Goal: Transaction & Acquisition: Purchase product/service

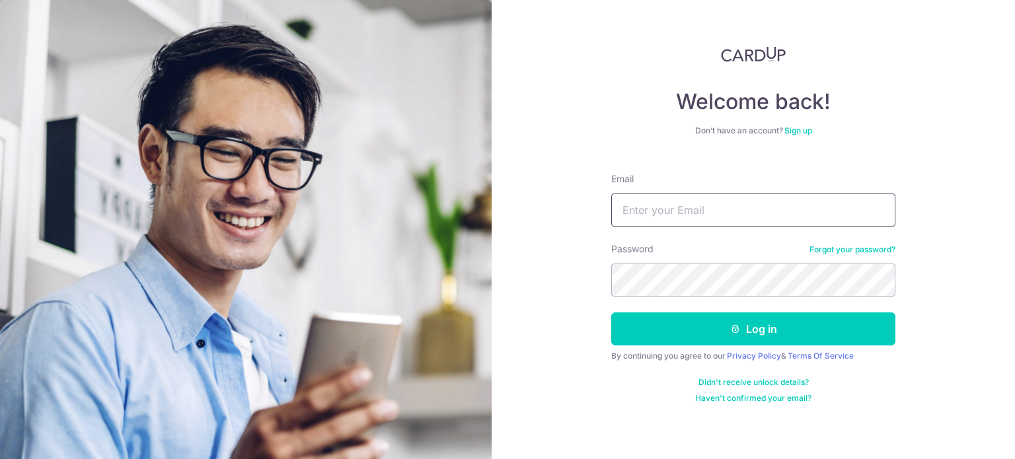
drag, startPoint x: 0, startPoint y: 0, endPoint x: 664, endPoint y: 208, distance: 696.1
click at [664, 208] on input "Email" at bounding box center [753, 210] width 284 height 33
type input "[EMAIL_ADDRESS][DOMAIN_NAME]"
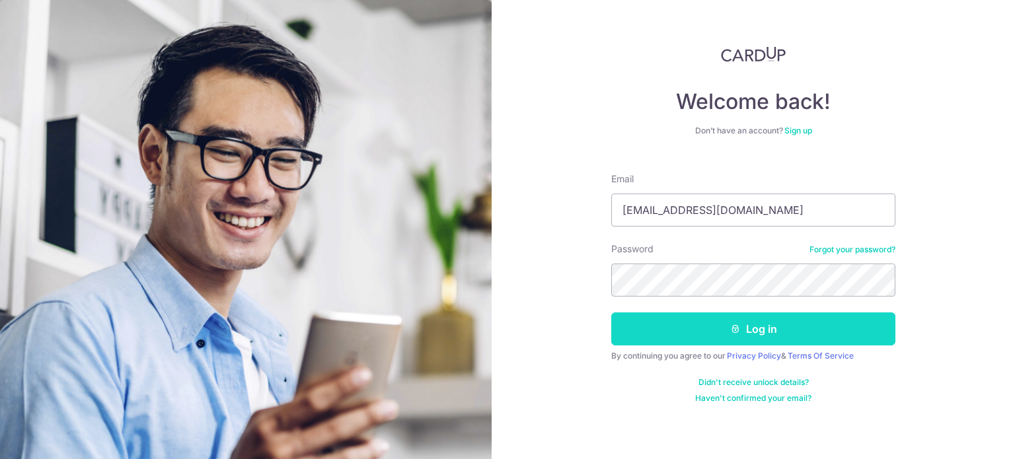
click at [685, 324] on button "Log in" at bounding box center [753, 329] width 284 height 33
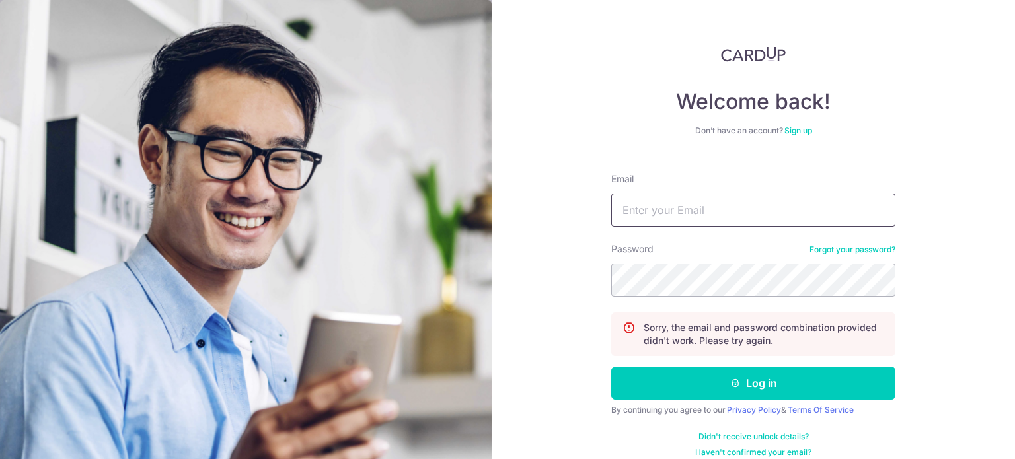
click at [654, 208] on input "Email" at bounding box center [753, 210] width 284 height 33
type input "hong_enz@yahoo.com.sg"
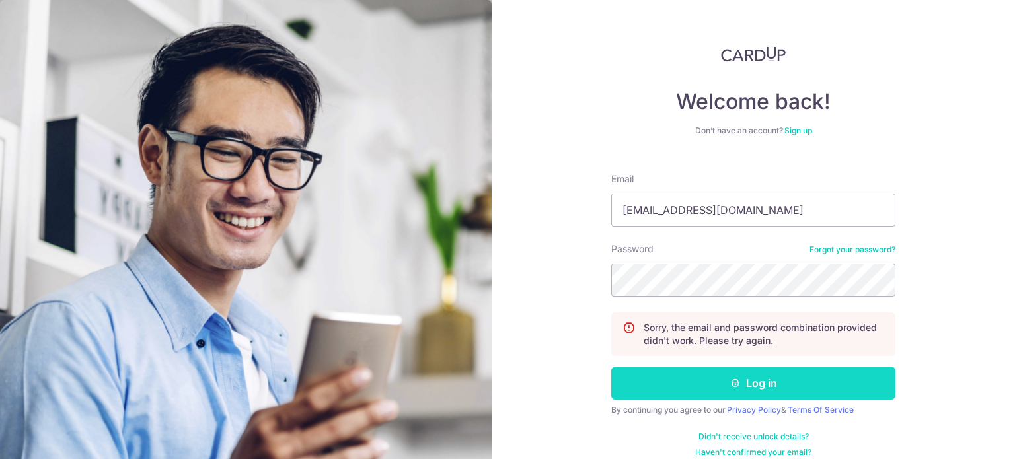
click at [716, 383] on button "Log in" at bounding box center [753, 383] width 284 height 33
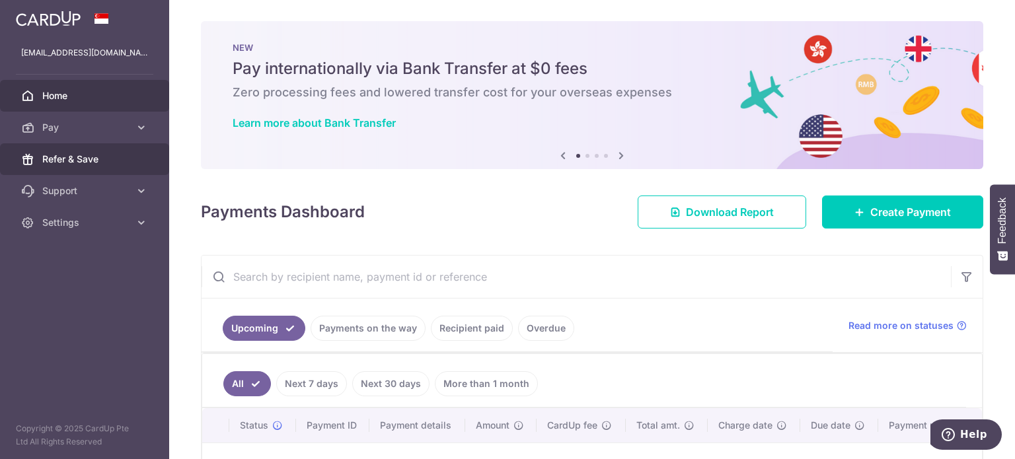
click at [76, 158] on span "Refer & Save" at bounding box center [85, 159] width 87 height 13
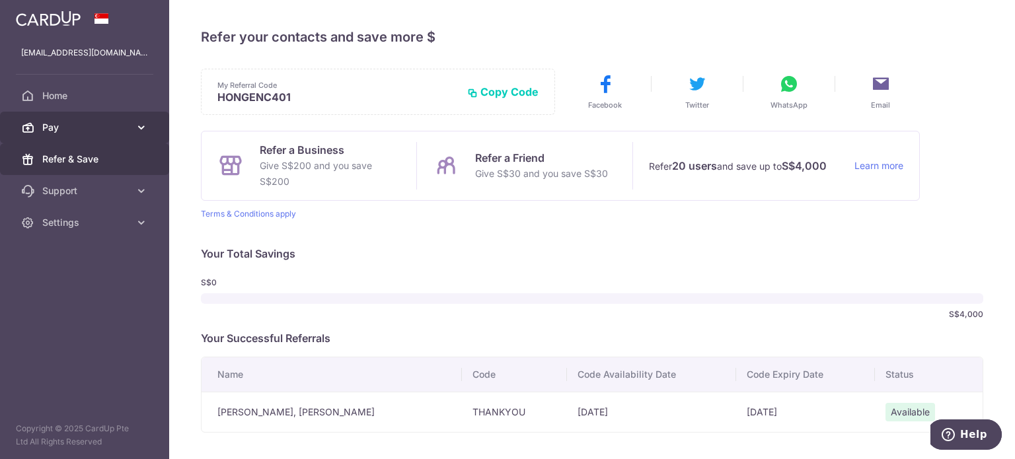
click at [135, 129] on icon at bounding box center [141, 127] width 13 height 13
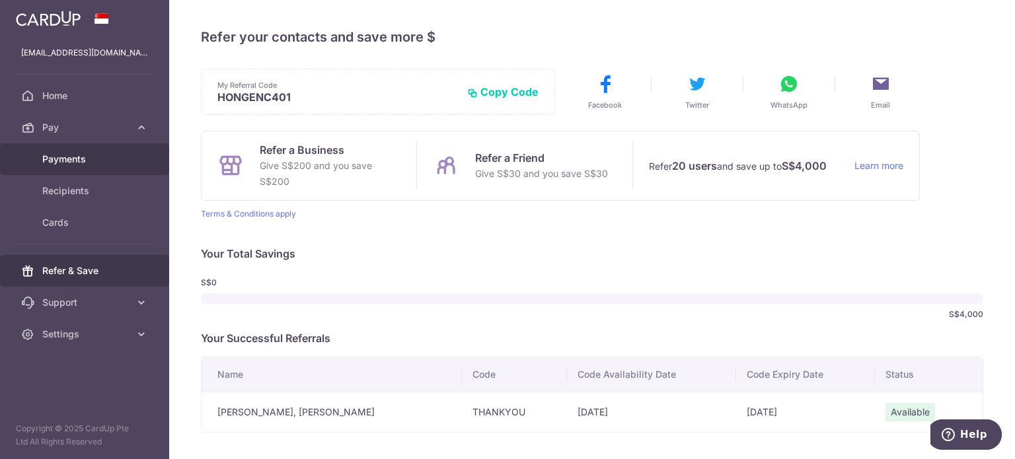
click at [123, 155] on span "Payments" at bounding box center [85, 159] width 87 height 13
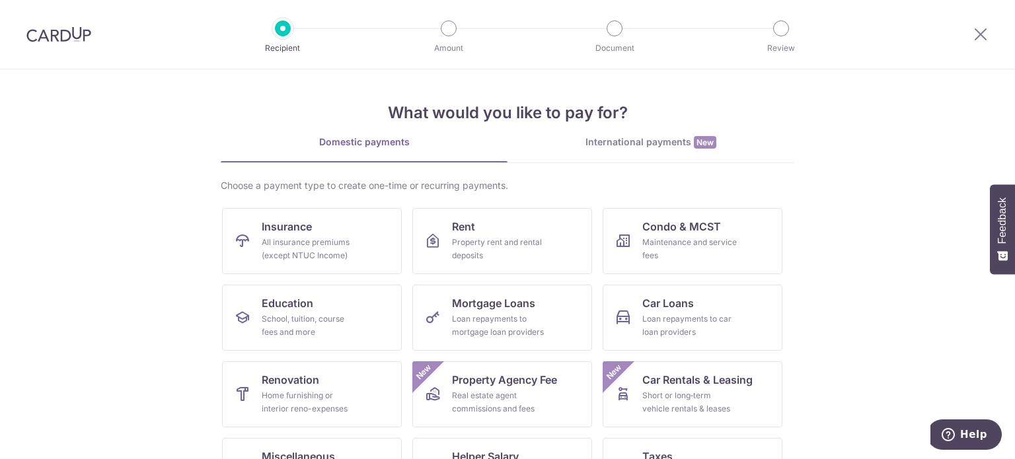
click at [60, 31] on img at bounding box center [58, 34] width 65 height 16
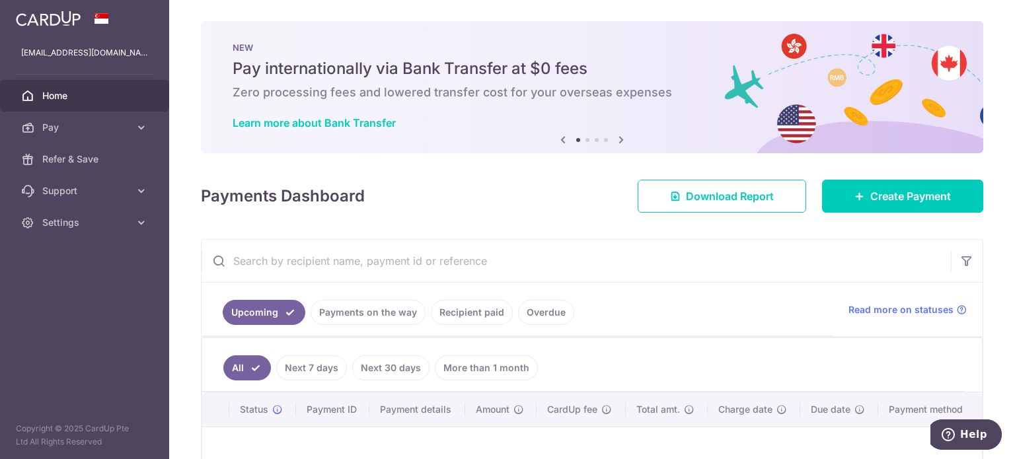
click at [484, 309] on link "Recipient paid" at bounding box center [472, 312] width 82 height 25
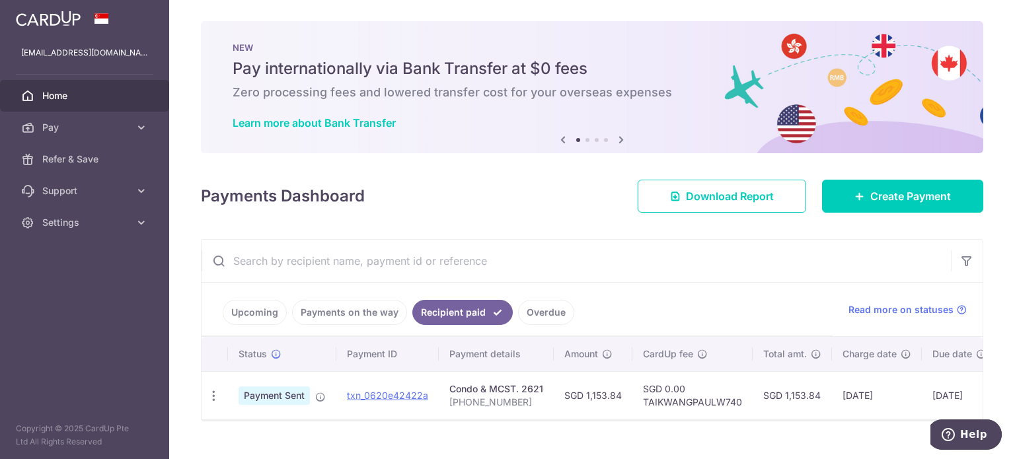
scroll to position [29, 0]
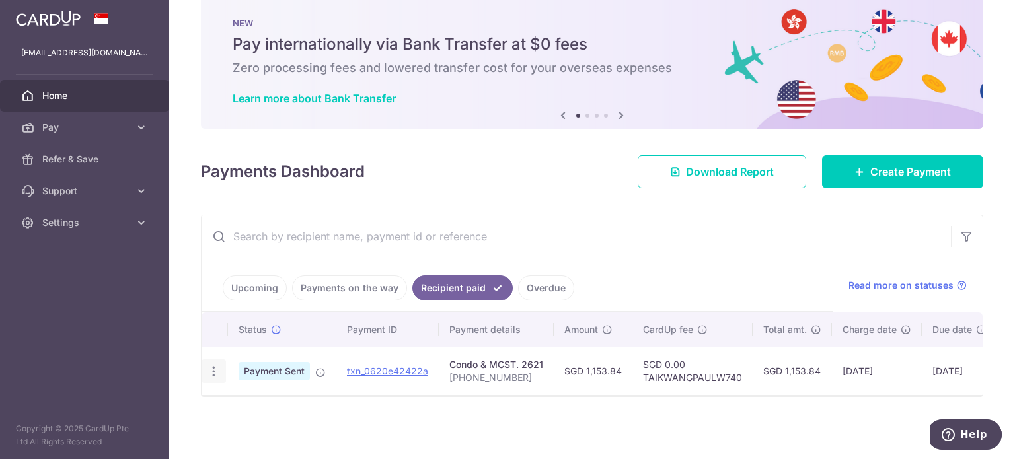
click at [213, 366] on icon "button" at bounding box center [214, 372] width 14 height 14
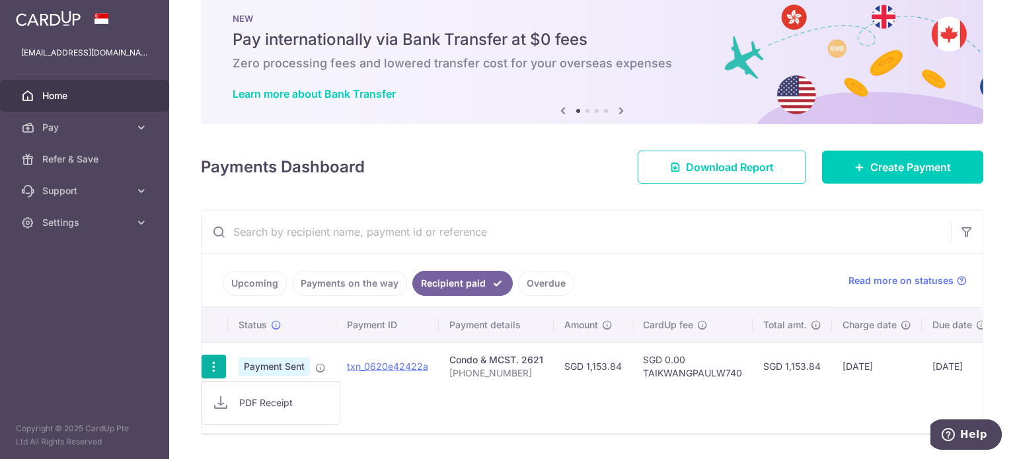
click at [213, 366] on icon "button" at bounding box center [214, 367] width 14 height 14
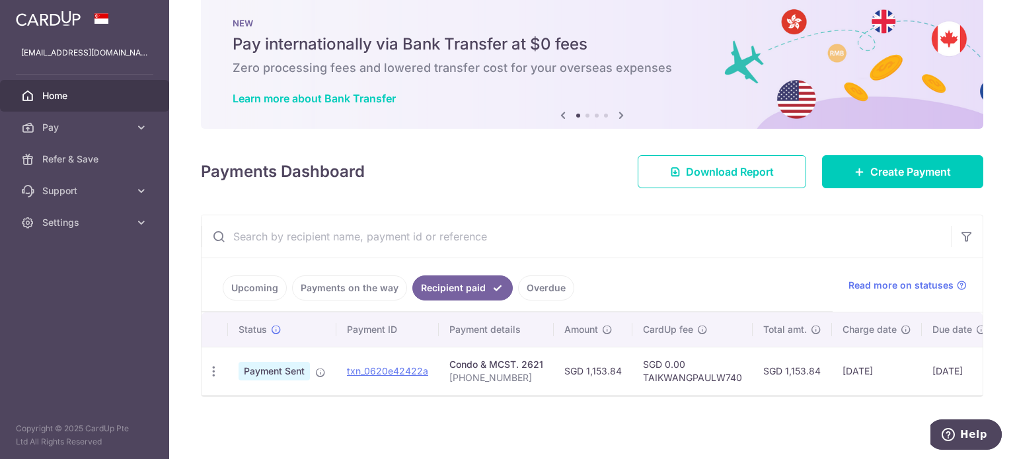
drag, startPoint x: 450, startPoint y: 361, endPoint x: 530, endPoint y: 347, distance: 81.2
click at [530, 347] on td "Condo & MCST. 2621 001-04-04" at bounding box center [496, 371] width 115 height 48
drag, startPoint x: 523, startPoint y: 354, endPoint x: 446, endPoint y: 359, distance: 77.5
click at [446, 359] on td "Condo & MCST. 2621 001-04-04" at bounding box center [496, 371] width 115 height 48
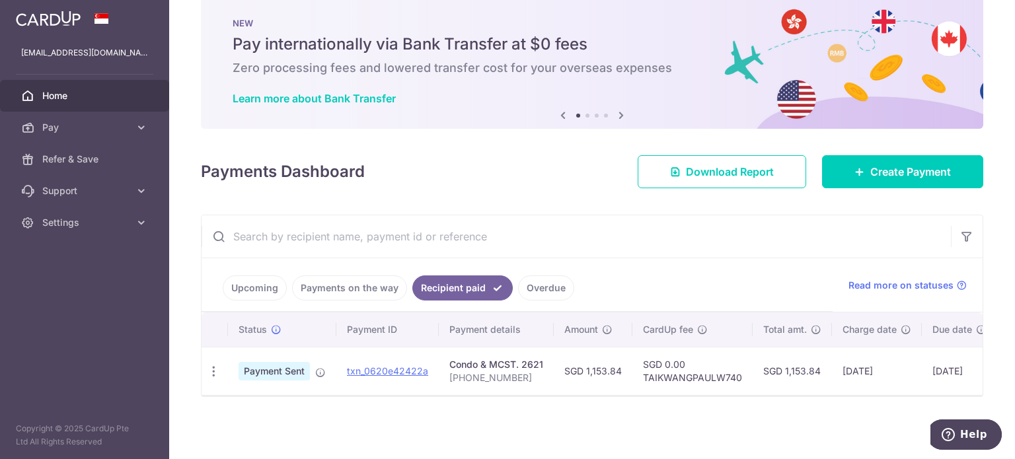
copy div "Condo & MCST. 2621"
click at [895, 171] on span "Create Payment" at bounding box center [910, 172] width 81 height 16
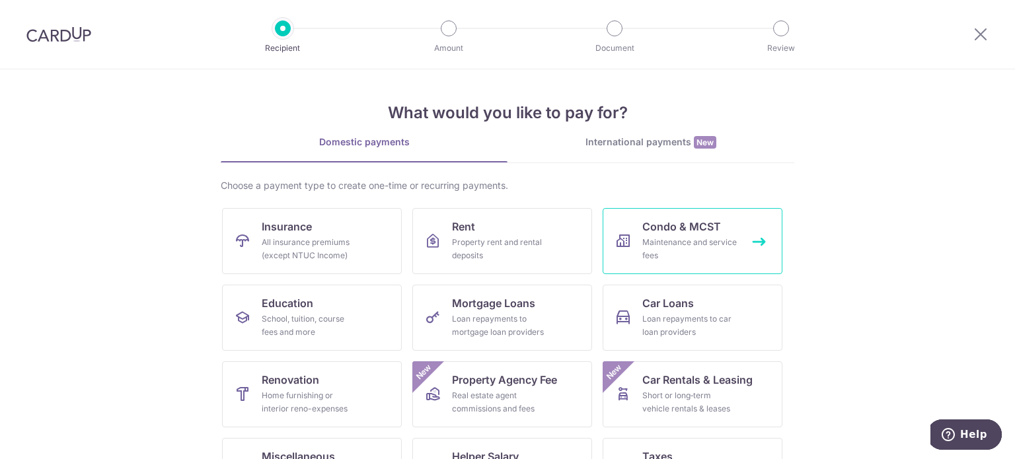
click at [691, 248] on div "Maintenance and service fees" at bounding box center [689, 249] width 95 height 26
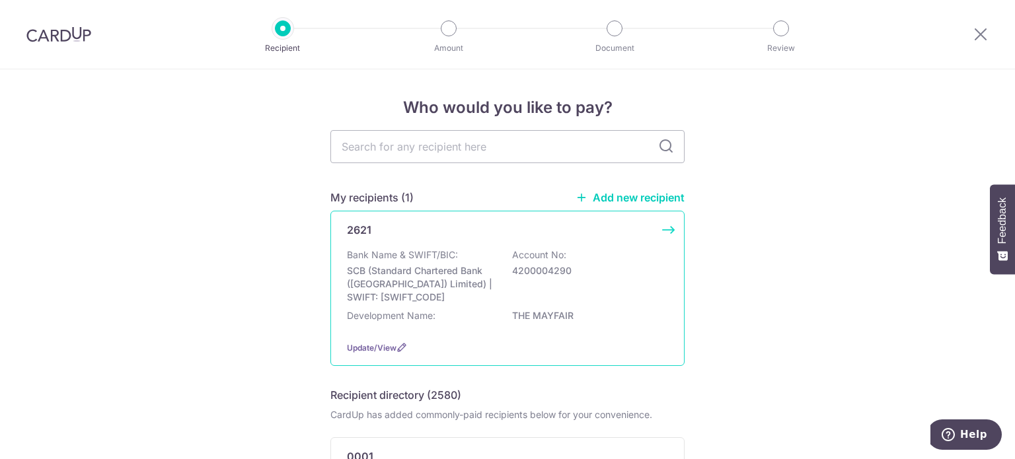
click at [444, 233] on div "2621" at bounding box center [499, 230] width 305 height 16
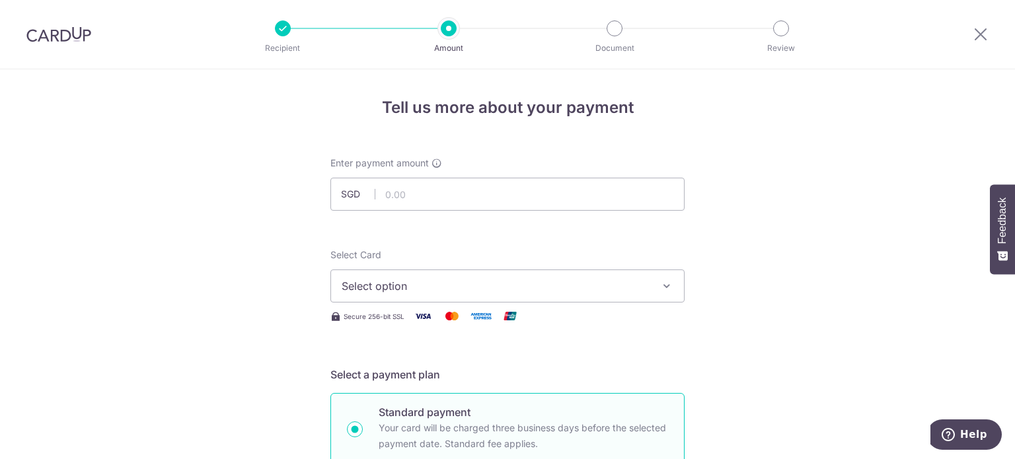
click at [483, 284] on span "Select option" at bounding box center [496, 286] width 308 height 16
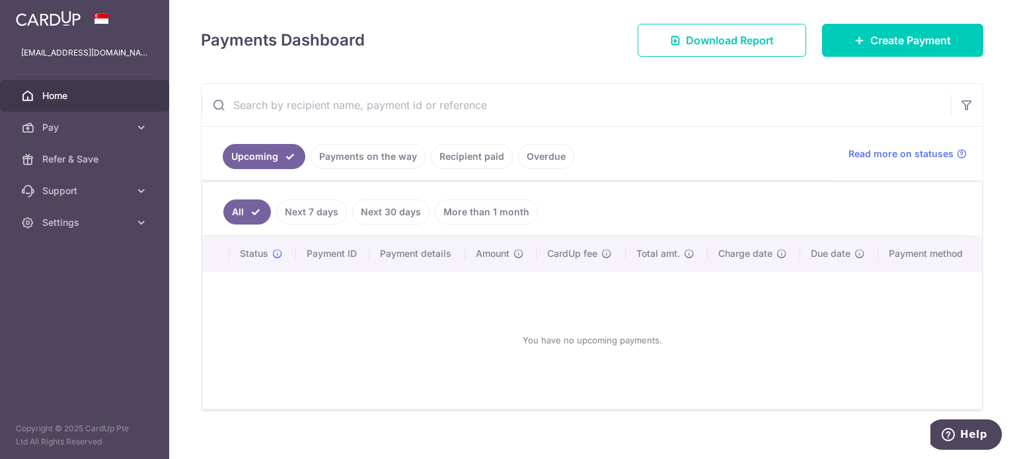
scroll to position [168, 0]
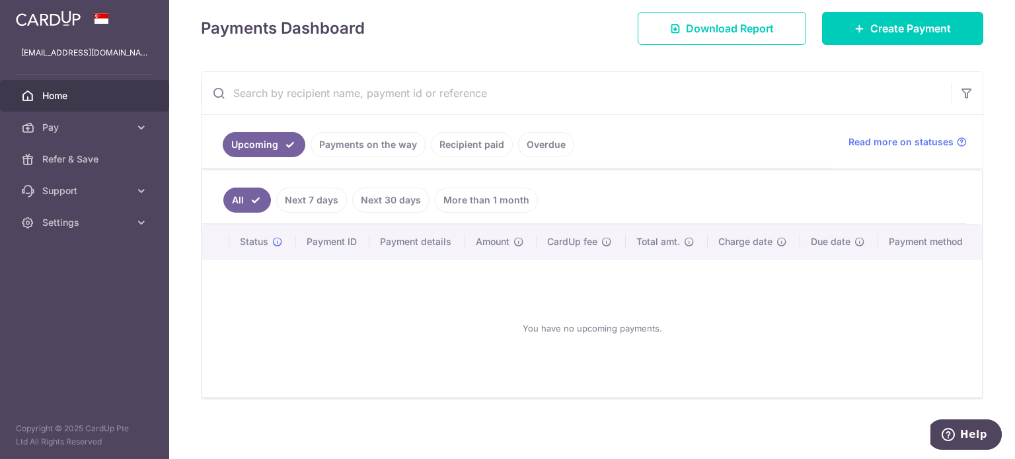
click at [457, 139] on link "Recipient paid" at bounding box center [472, 144] width 82 height 25
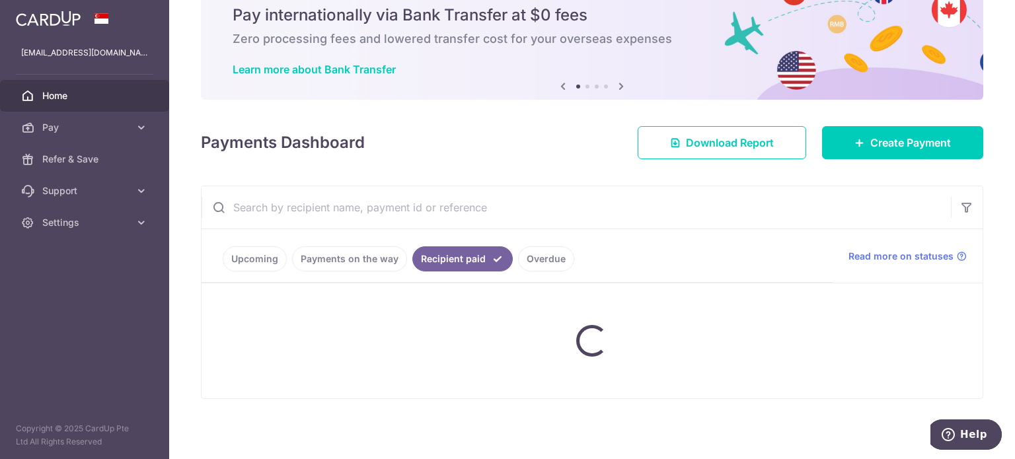
scroll to position [29, 0]
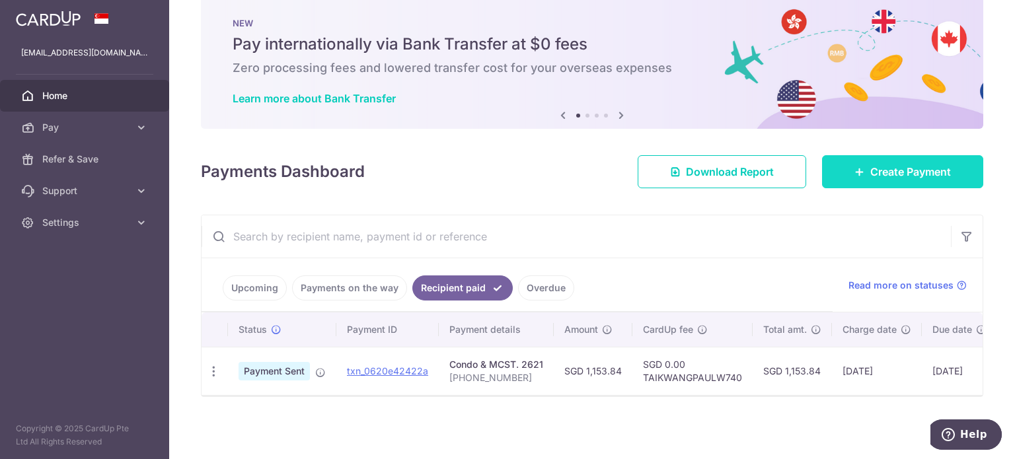
click at [883, 165] on span "Create Payment" at bounding box center [910, 172] width 81 height 16
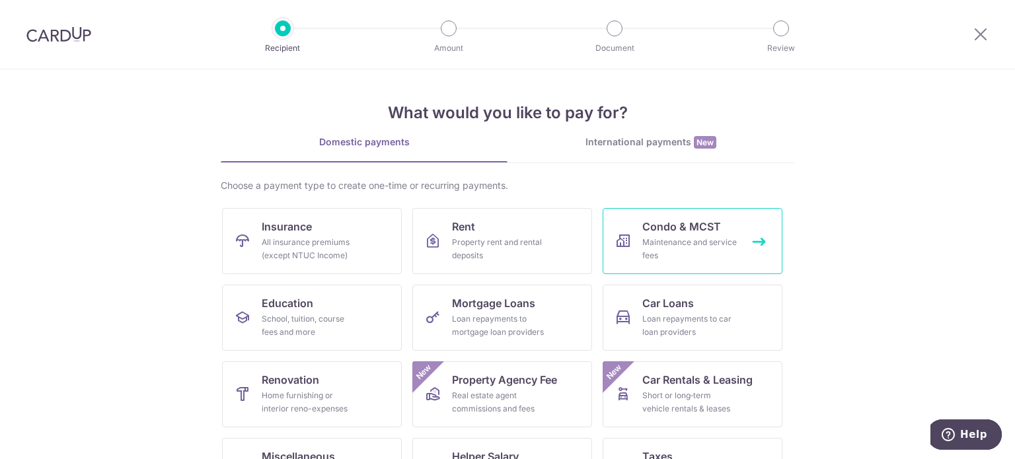
click at [730, 229] on link "Condo & MCST Maintenance and service fees" at bounding box center [693, 241] width 180 height 66
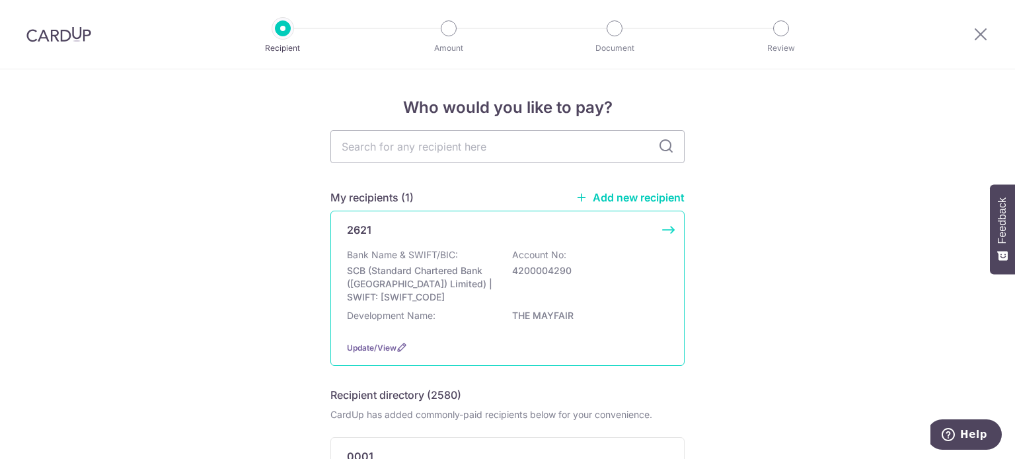
click at [496, 290] on div "Bank Name & SWIFT/BIC: SCB (Standard Chartered Bank (Singapore) Limited) | SWIF…" at bounding box center [507, 277] width 321 height 56
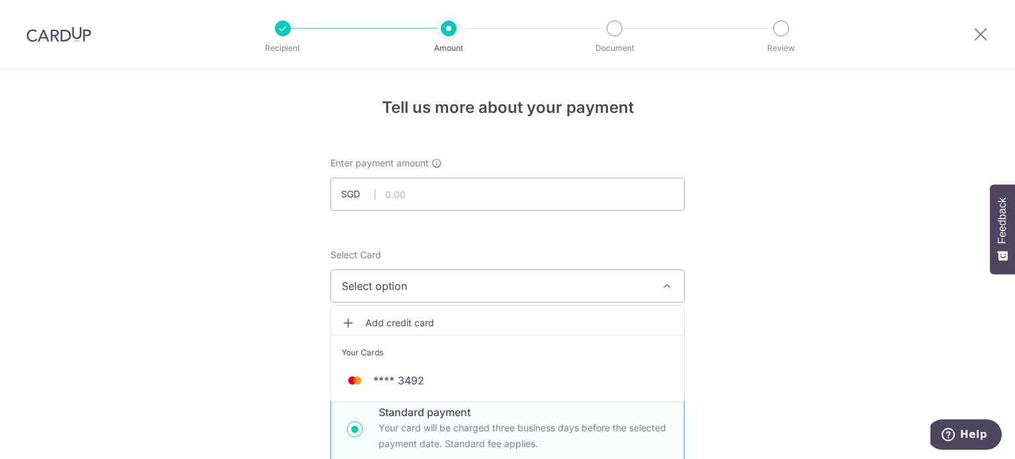
click at [459, 317] on span "Add credit card" at bounding box center [519, 323] width 308 height 13
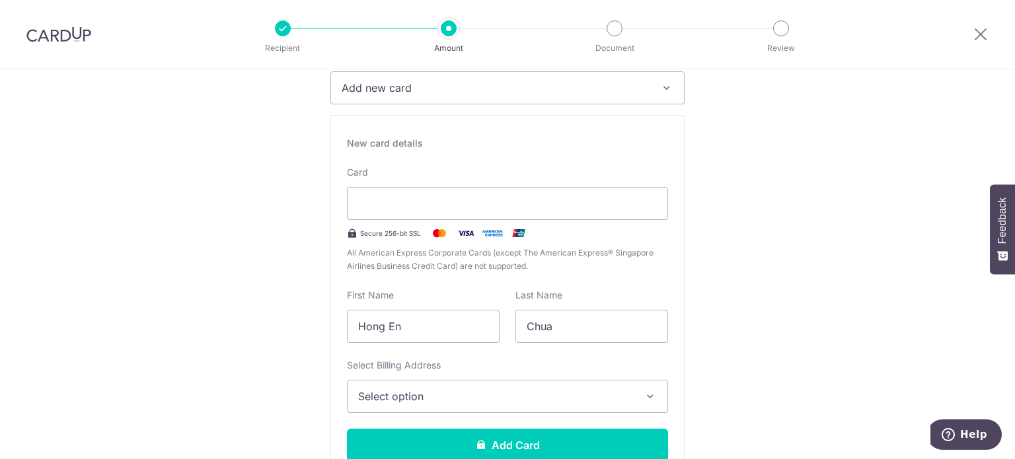
scroll to position [264, 0]
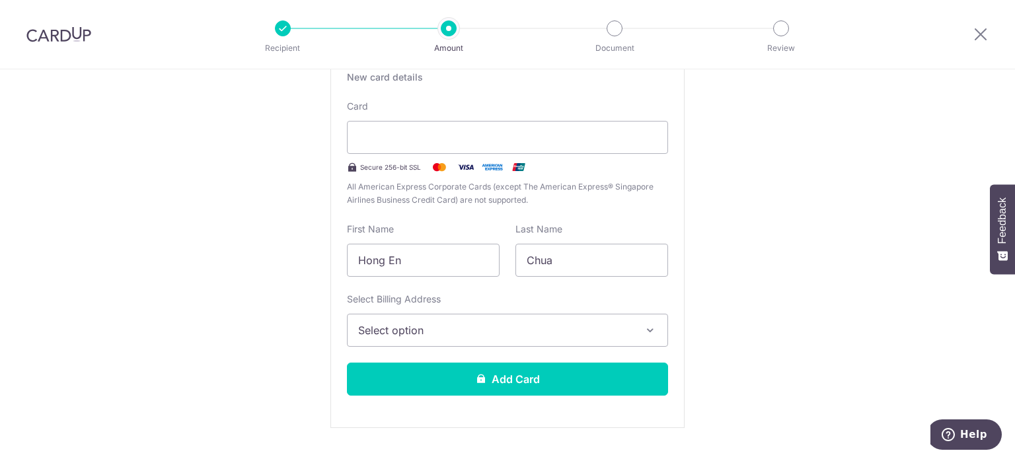
click at [507, 326] on span "Select option" at bounding box center [495, 331] width 275 height 16
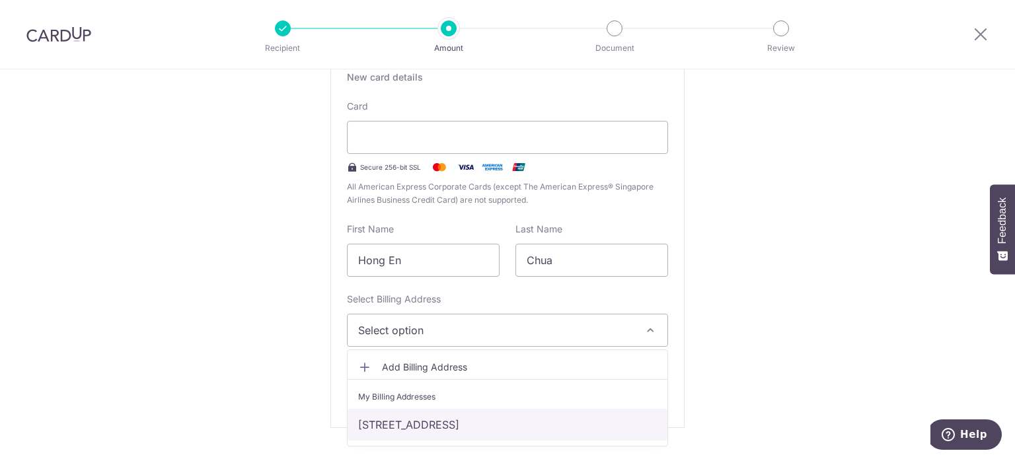
click at [494, 420] on link "[STREET_ADDRESS]" at bounding box center [508, 425] width 320 height 32
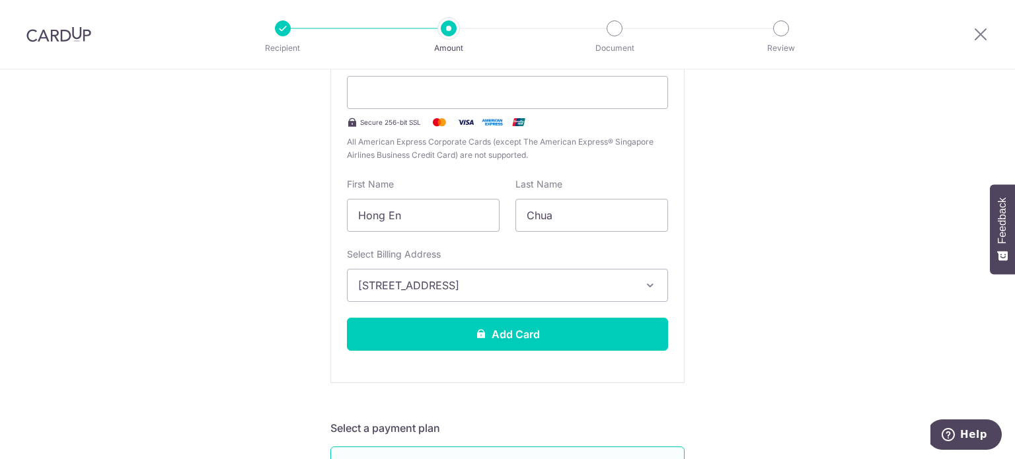
scroll to position [330, 0]
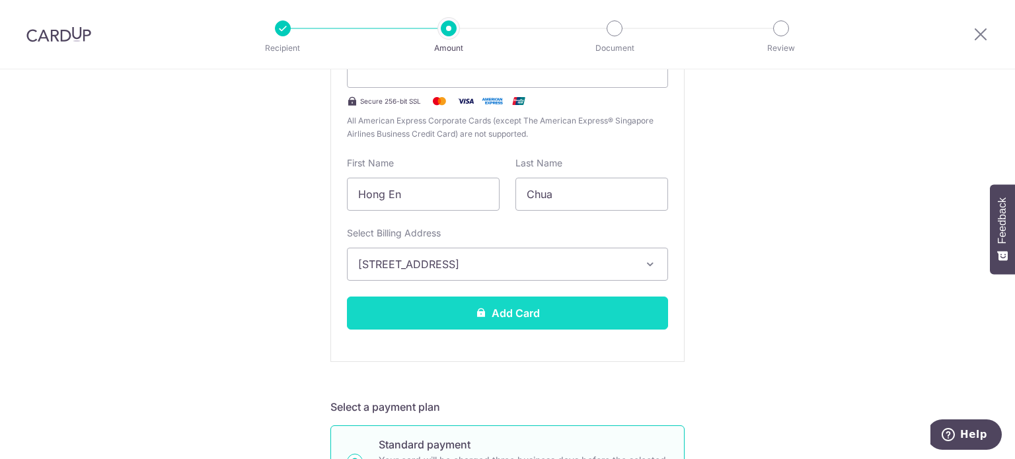
click at [379, 308] on button "Add Card" at bounding box center [507, 313] width 321 height 33
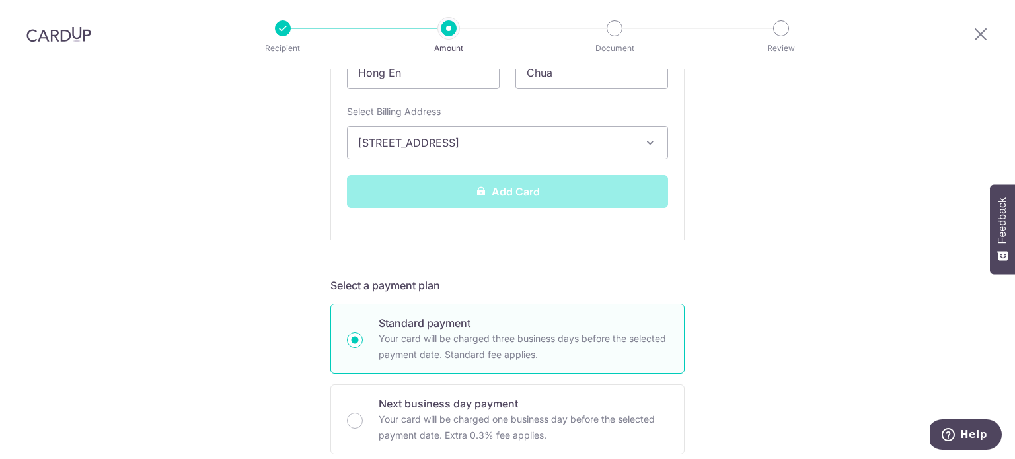
scroll to position [463, 0]
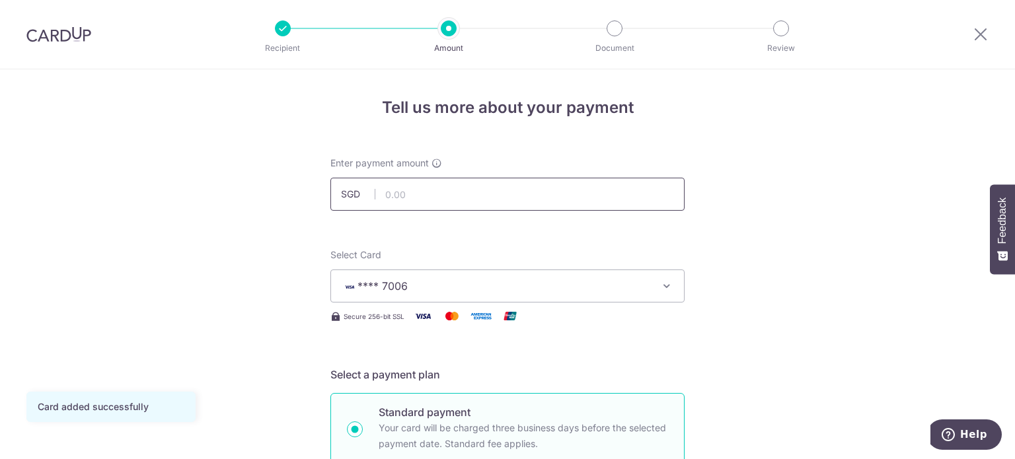
click at [452, 193] on input "text" at bounding box center [507, 194] width 354 height 33
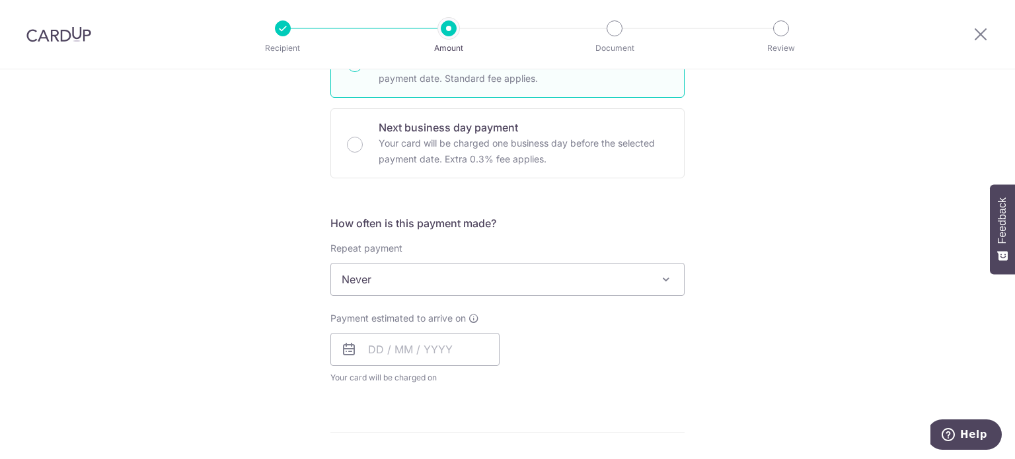
scroll to position [397, 0]
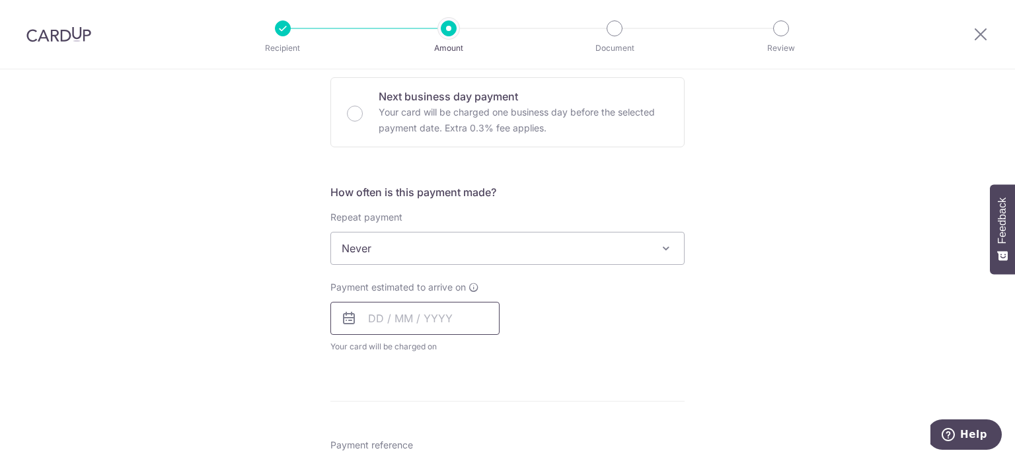
click at [365, 315] on input "text" at bounding box center [414, 318] width 169 height 33
type input "1,153.84"
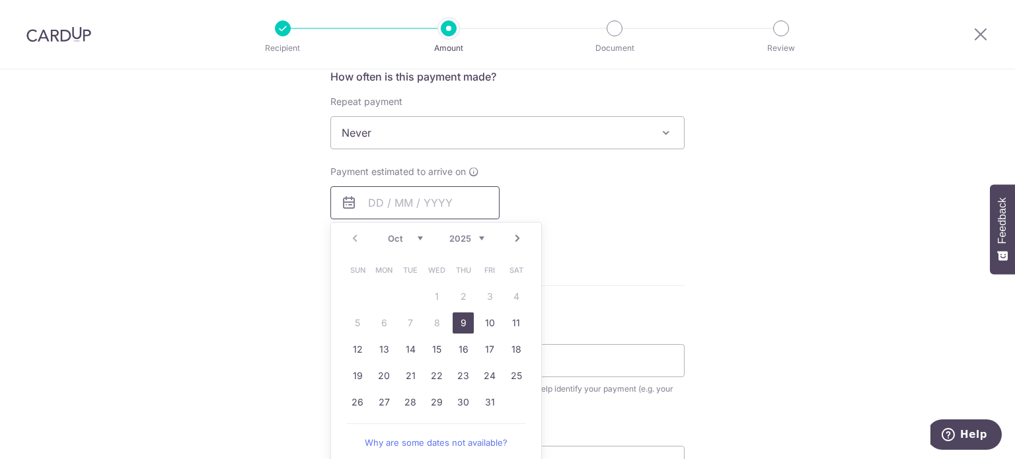
scroll to position [529, 0]
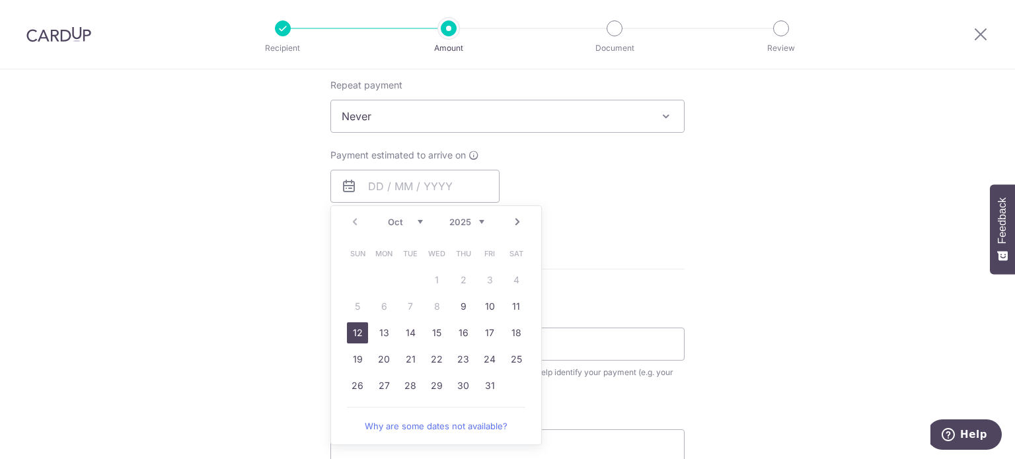
drag, startPoint x: 343, startPoint y: 329, endPoint x: 188, endPoint y: 342, distance: 155.2
click at [347, 329] on link "12" at bounding box center [357, 333] width 21 height 21
type input "12/10/2025"
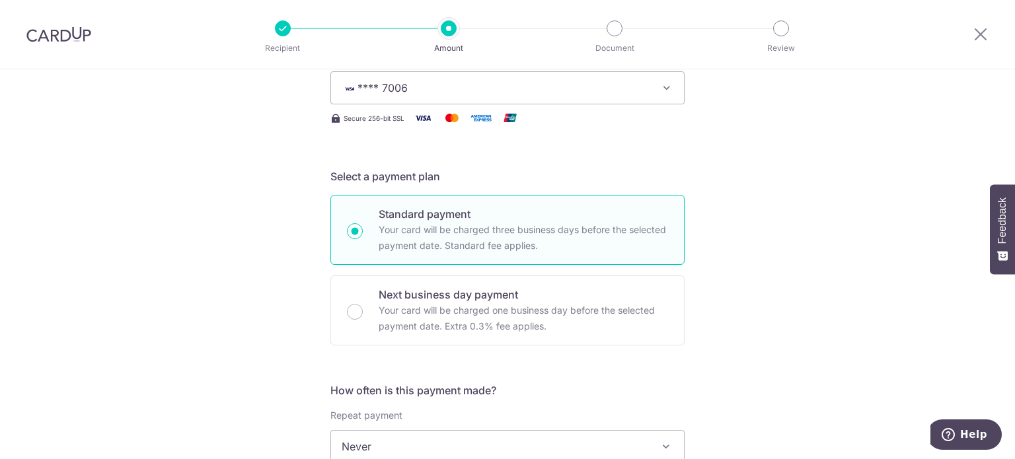
scroll to position [0, 0]
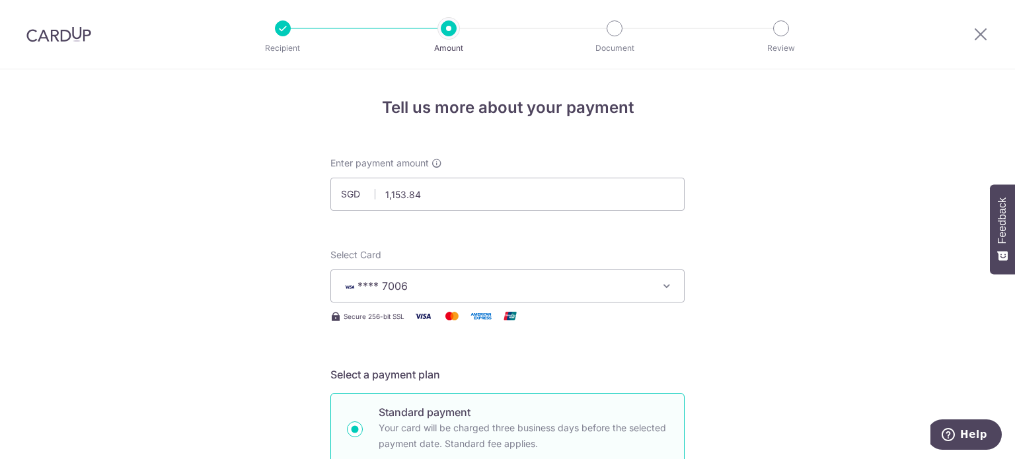
click at [41, 32] on img at bounding box center [58, 34] width 65 height 16
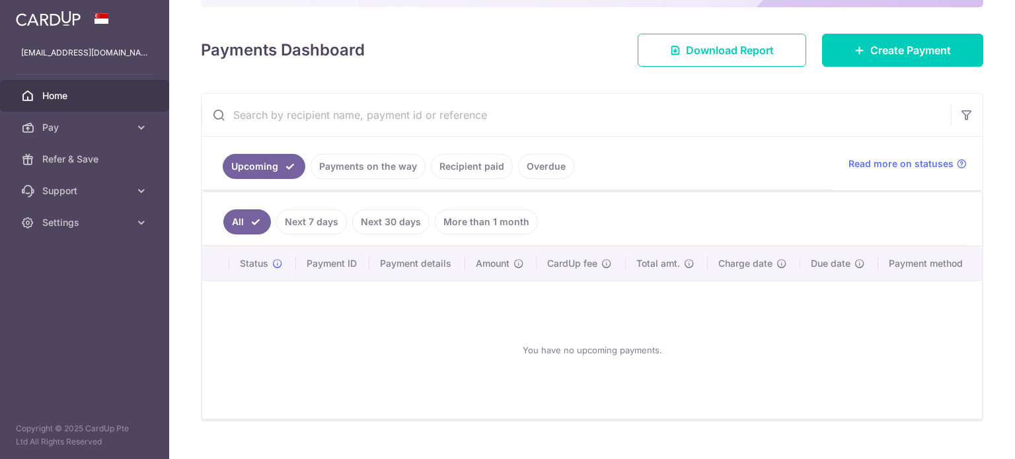
scroll to position [168, 0]
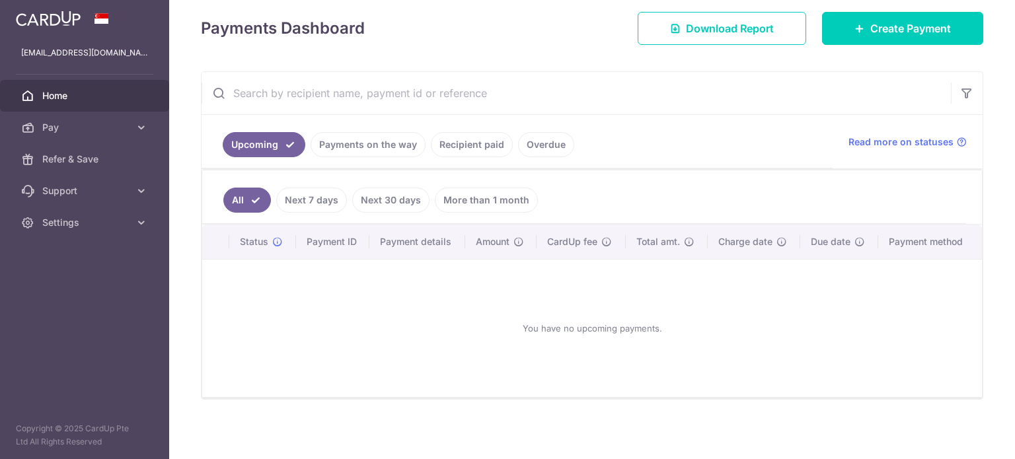
click at [462, 149] on link "Recipient paid" at bounding box center [472, 144] width 82 height 25
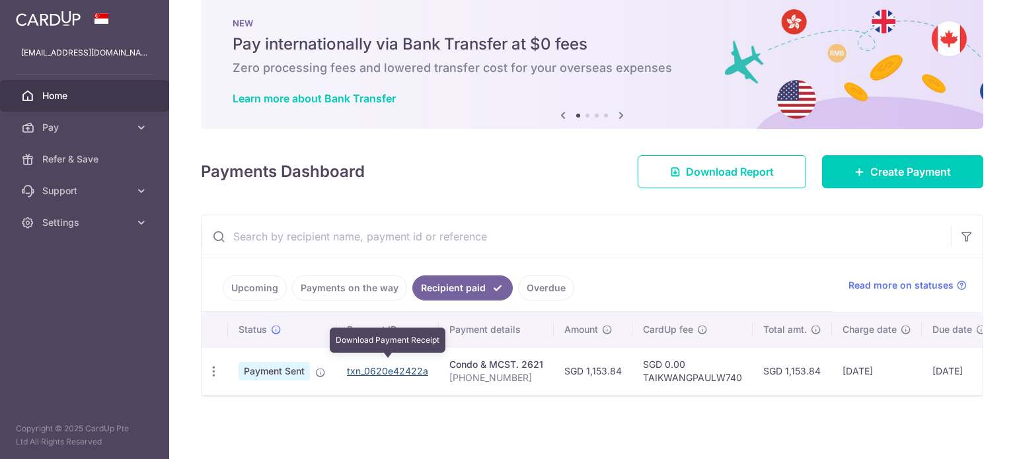
click at [365, 365] on link "txn_0620e42422a" at bounding box center [387, 370] width 81 height 11
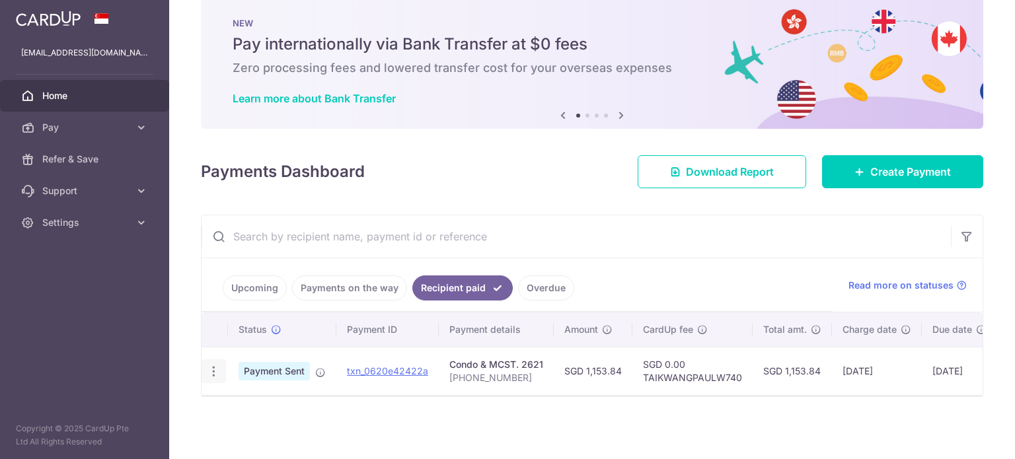
click at [214, 369] on icon "button" at bounding box center [214, 372] width 14 height 14
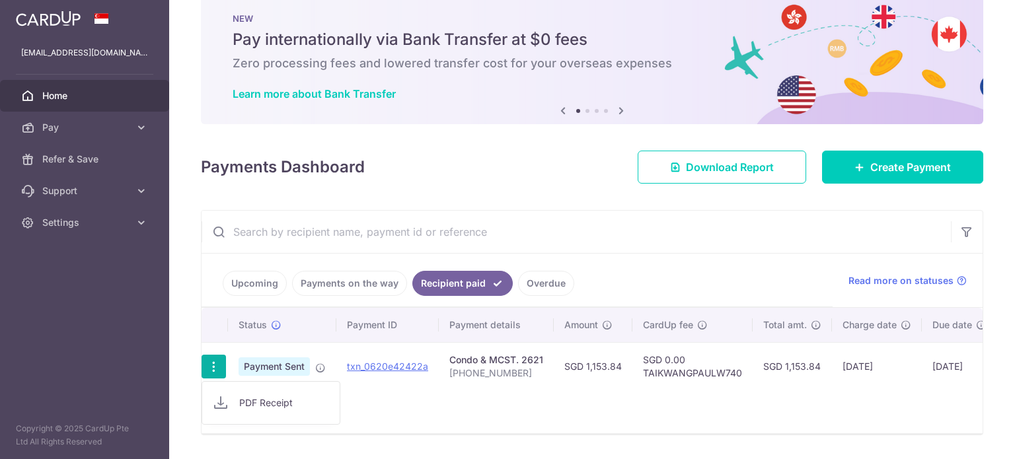
click at [256, 397] on span "PDF Receipt" at bounding box center [284, 403] width 90 height 13
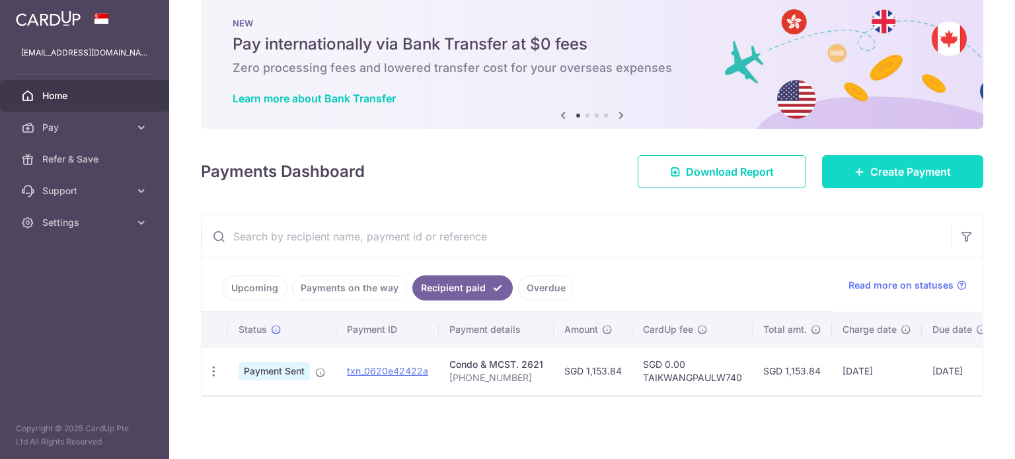
click at [905, 170] on span "Create Payment" at bounding box center [910, 172] width 81 height 16
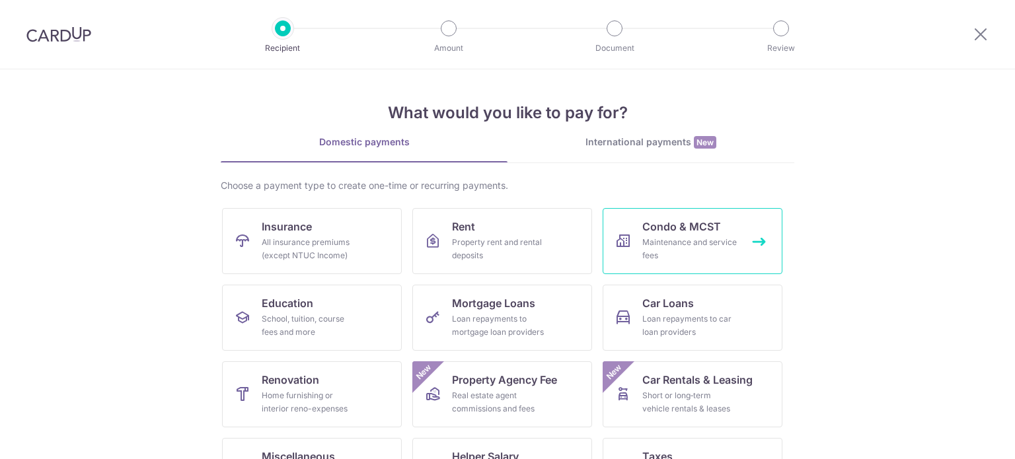
click at [683, 241] on div "Maintenance and service fees" at bounding box center [689, 249] width 95 height 26
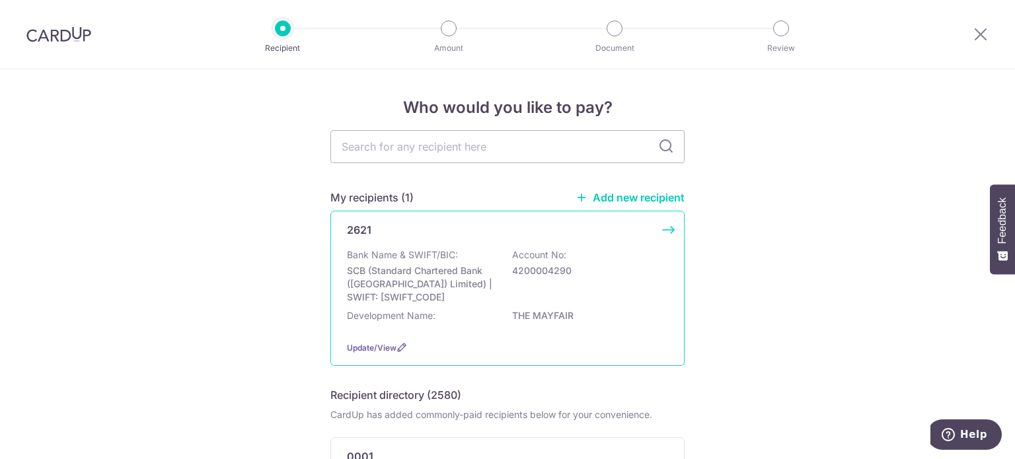
click at [396, 288] on p "SCB (Standard Chartered Bank (Singapore) Limited) | SWIFT: SCBLSG22XXX" at bounding box center [421, 284] width 148 height 40
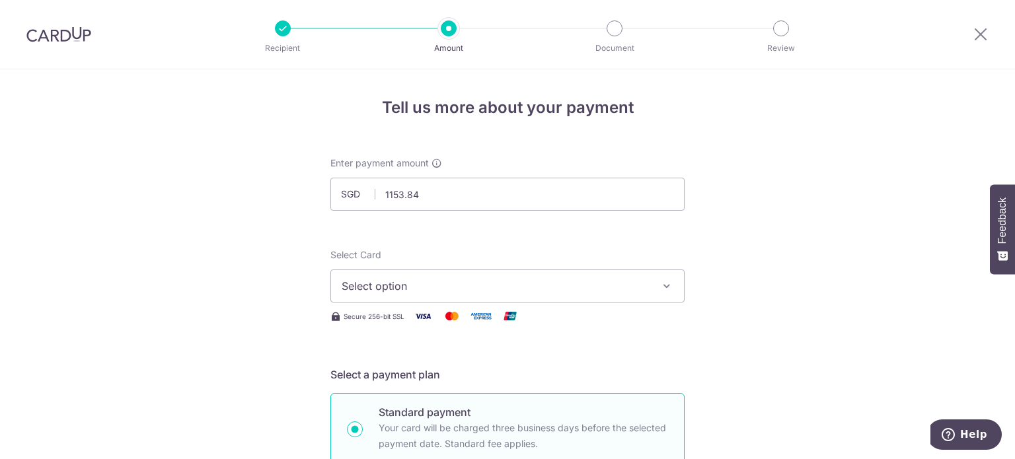
type input "1,153.84"
click at [417, 288] on span "Select option" at bounding box center [496, 286] width 308 height 16
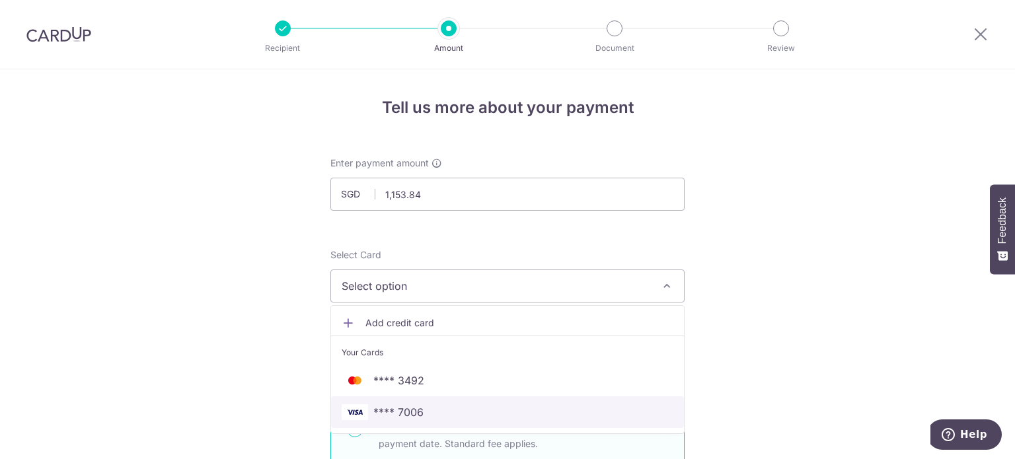
click at [455, 408] on span "**** 7006" at bounding box center [508, 412] width 332 height 16
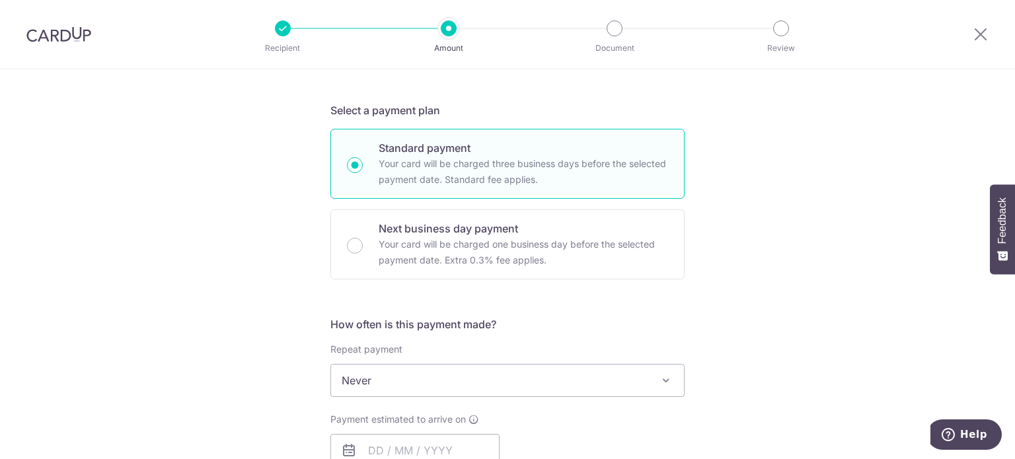
scroll to position [397, 0]
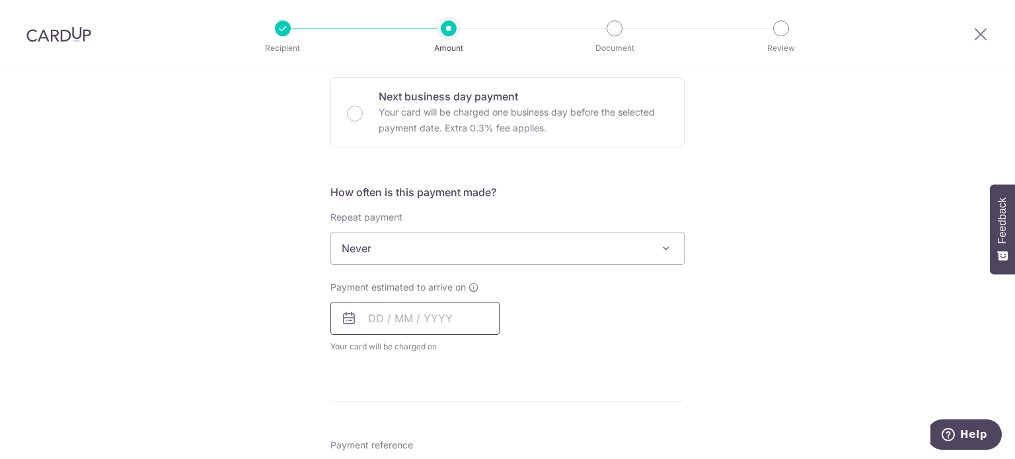
click at [457, 317] on input "text" at bounding box center [414, 318] width 169 height 33
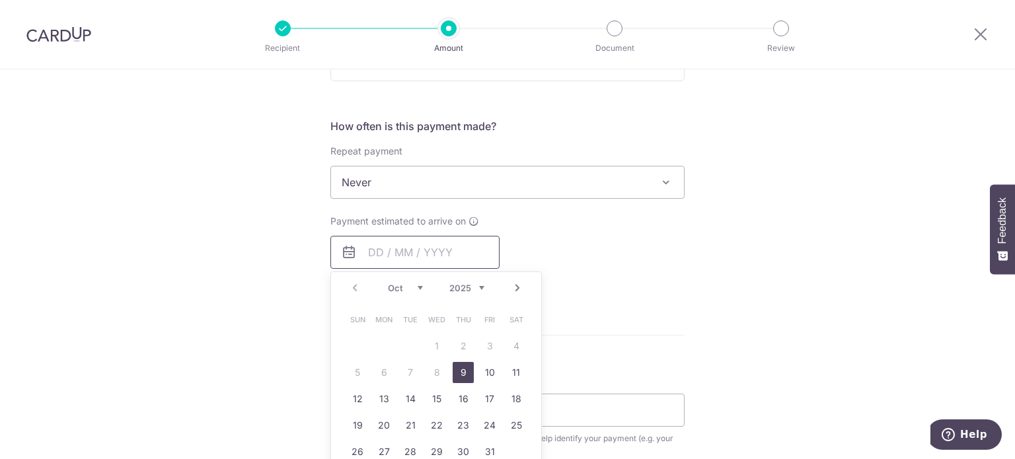
scroll to position [529, 0]
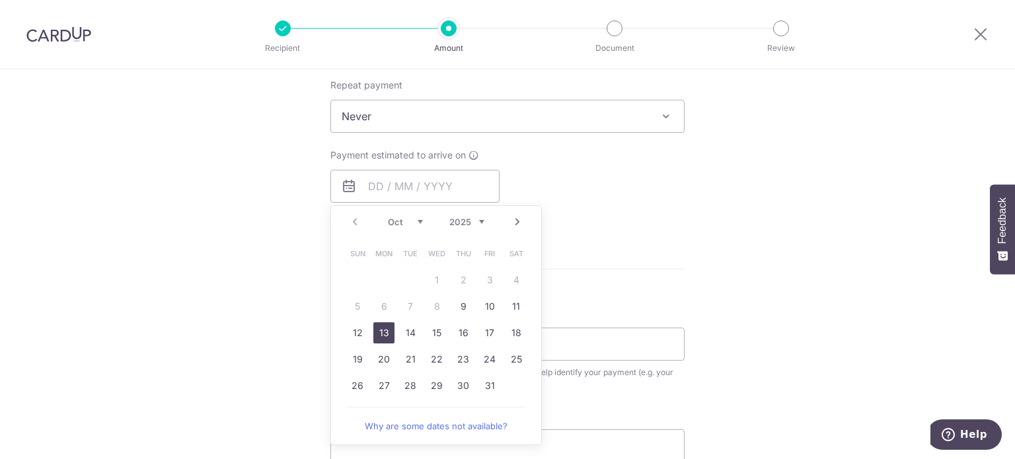
drag, startPoint x: 379, startPoint y: 332, endPoint x: 590, endPoint y: 288, distance: 215.4
click at [379, 332] on link "13" at bounding box center [383, 333] width 21 height 21
type input "[DATE]"
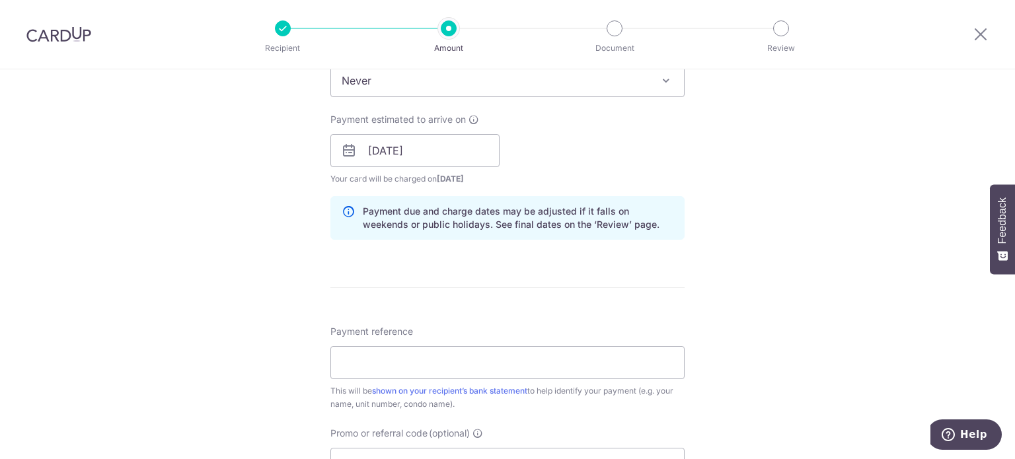
scroll to position [595, 0]
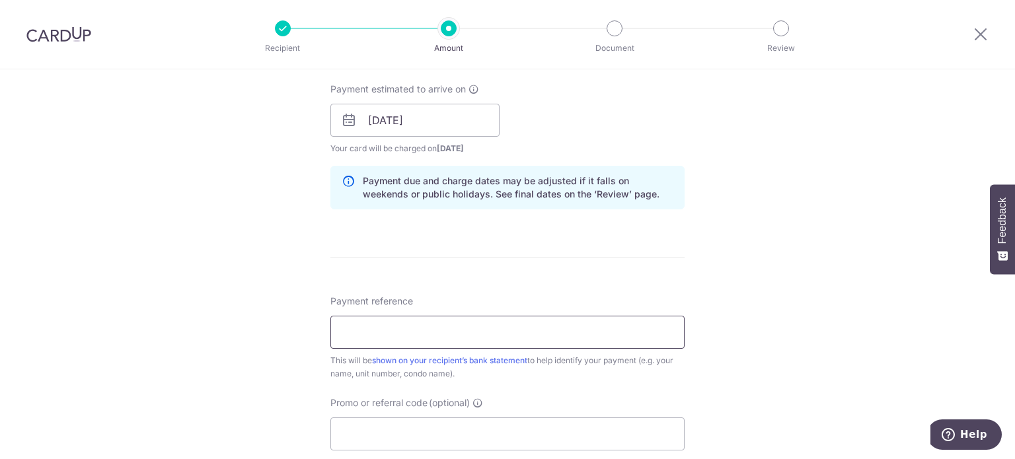
click at [420, 330] on input "Payment reference" at bounding box center [507, 332] width 354 height 33
type input "[PHONE_NUMBER]"
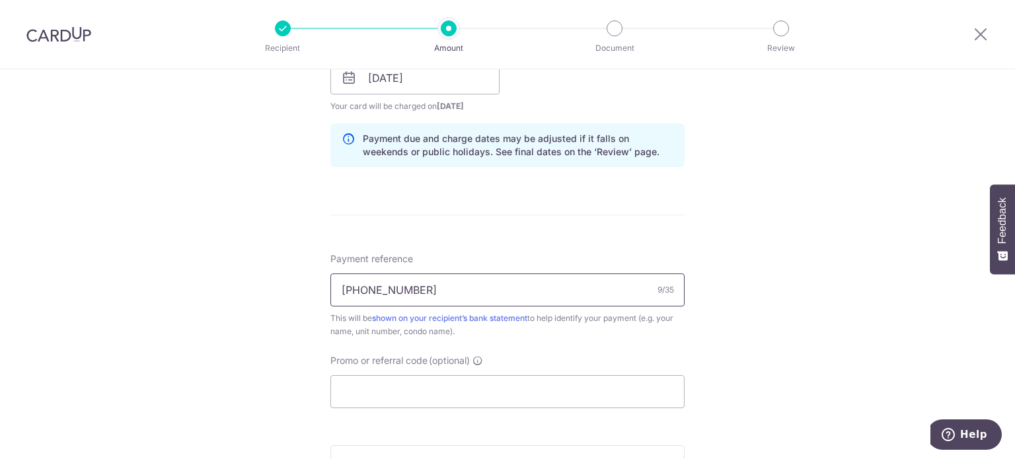
scroll to position [661, 0]
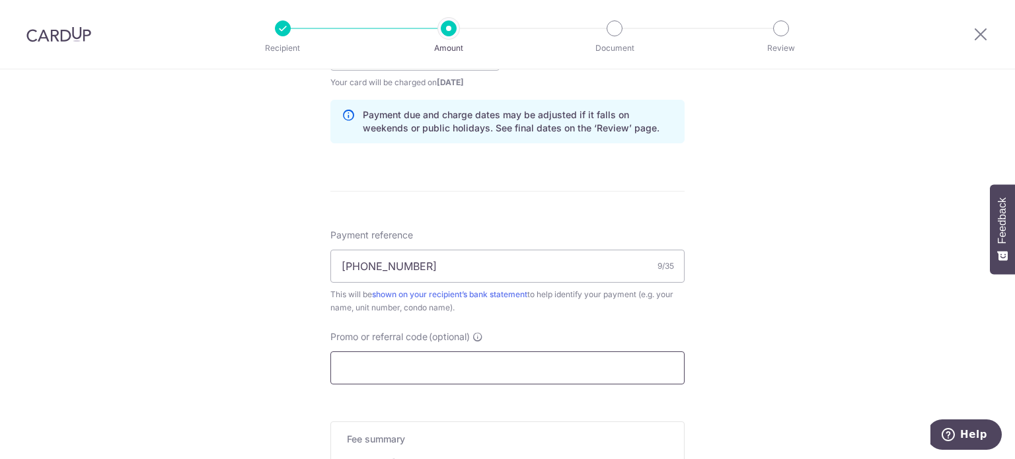
click at [486, 368] on input "Promo or referral code (optional)" at bounding box center [507, 368] width 354 height 33
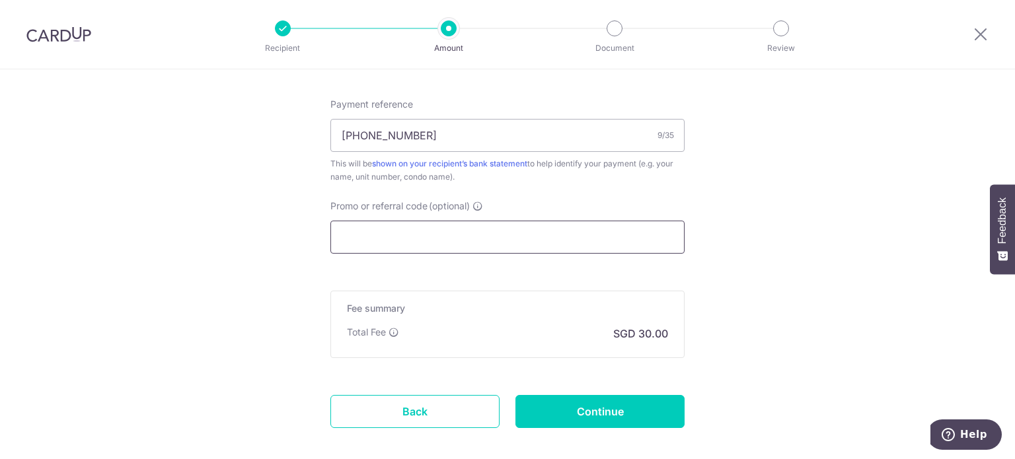
scroll to position [793, 0]
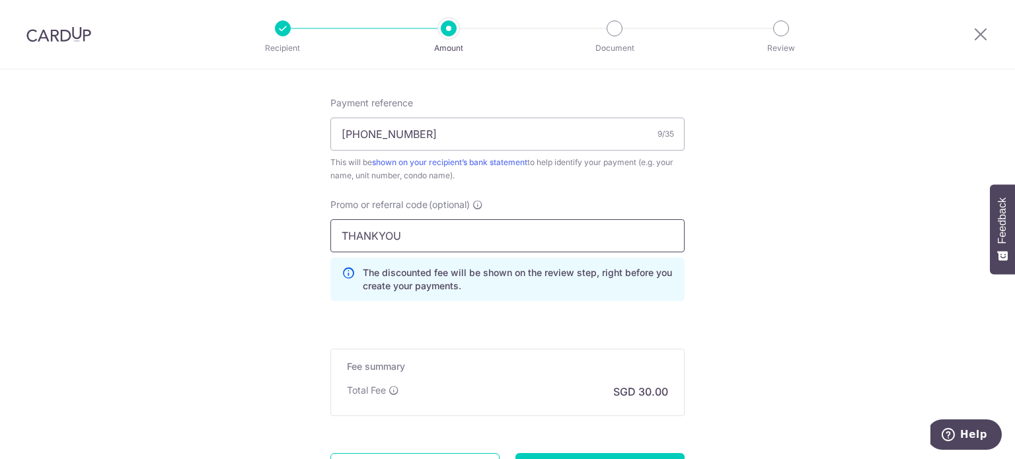
type input "THANKYOU"
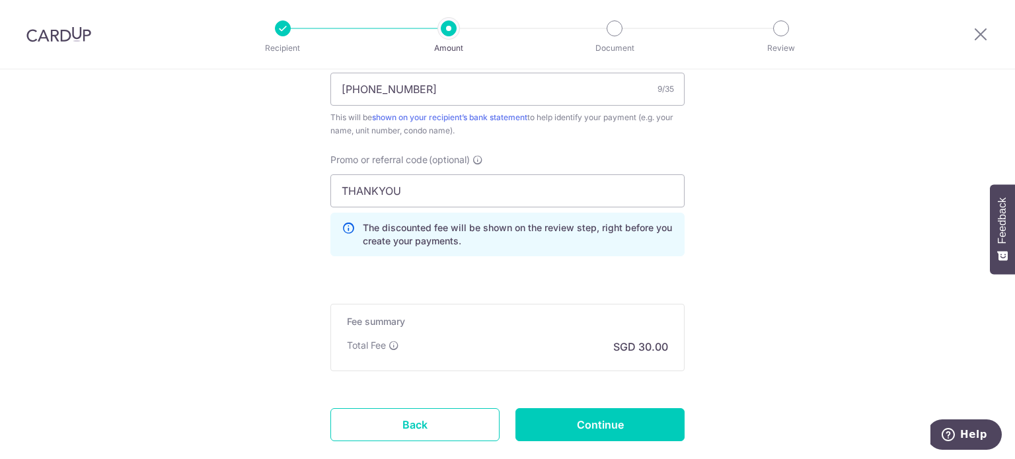
scroll to position [859, 0]
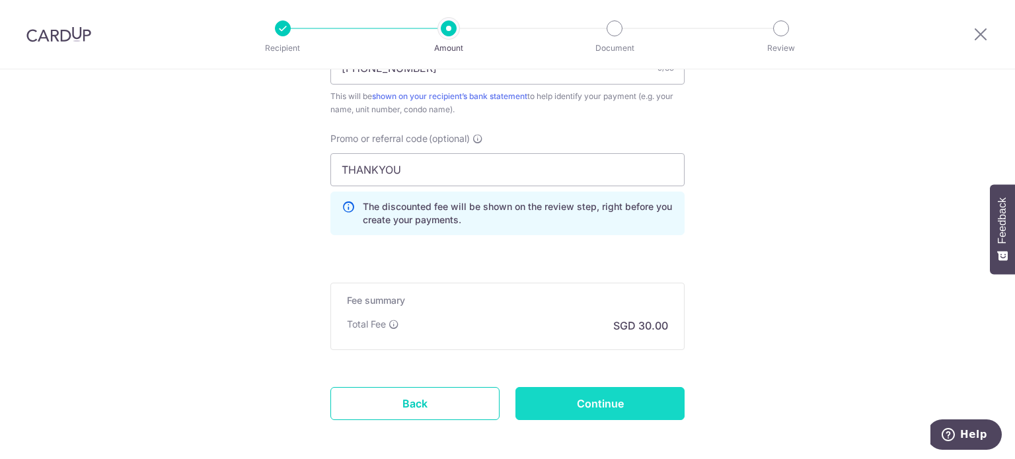
click at [587, 399] on input "Continue" at bounding box center [600, 403] width 169 height 33
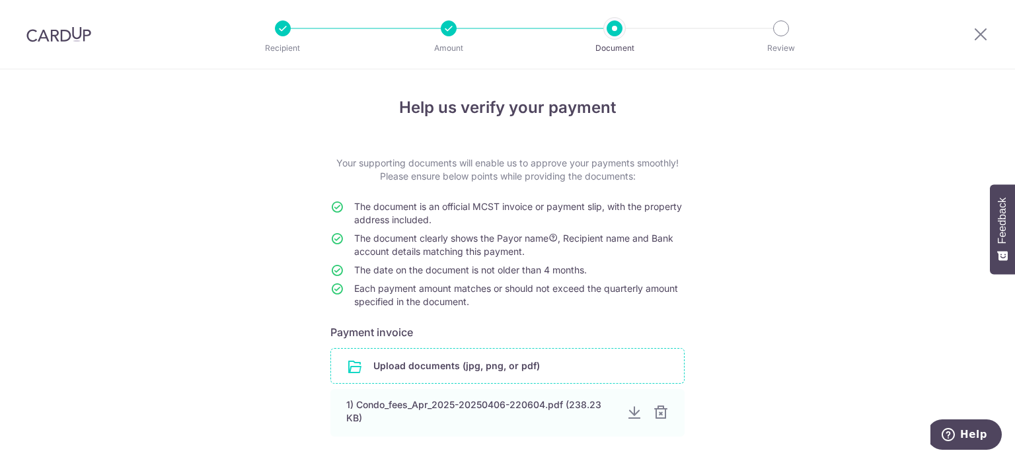
click at [422, 364] on input "file" at bounding box center [507, 366] width 353 height 34
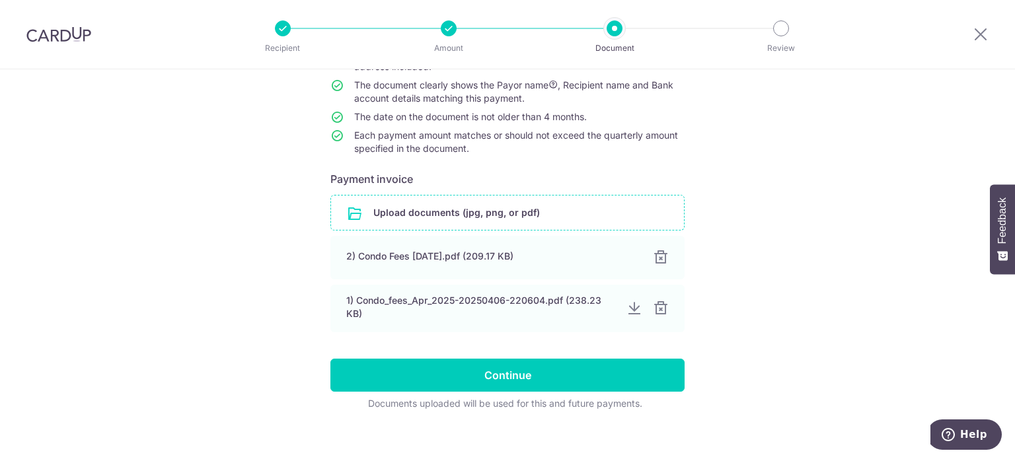
scroll to position [166, 0]
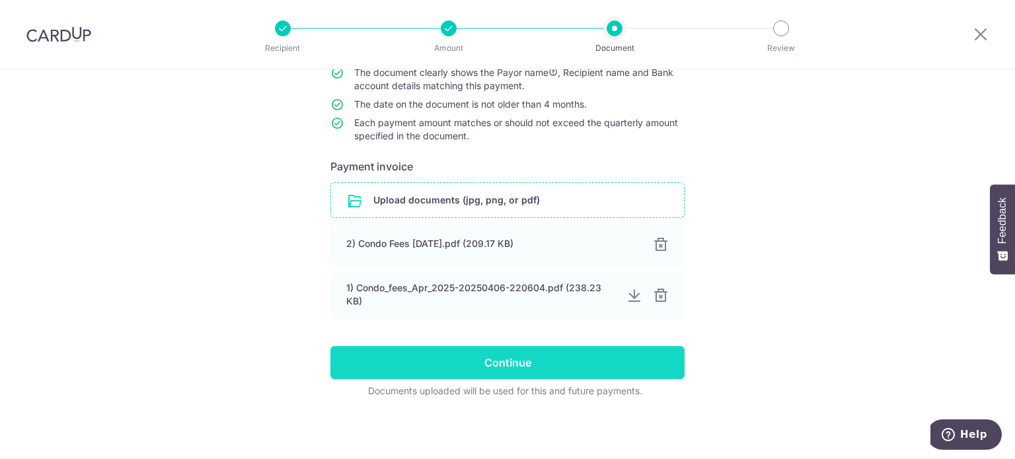
click at [369, 363] on input "Continue" at bounding box center [507, 362] width 354 height 33
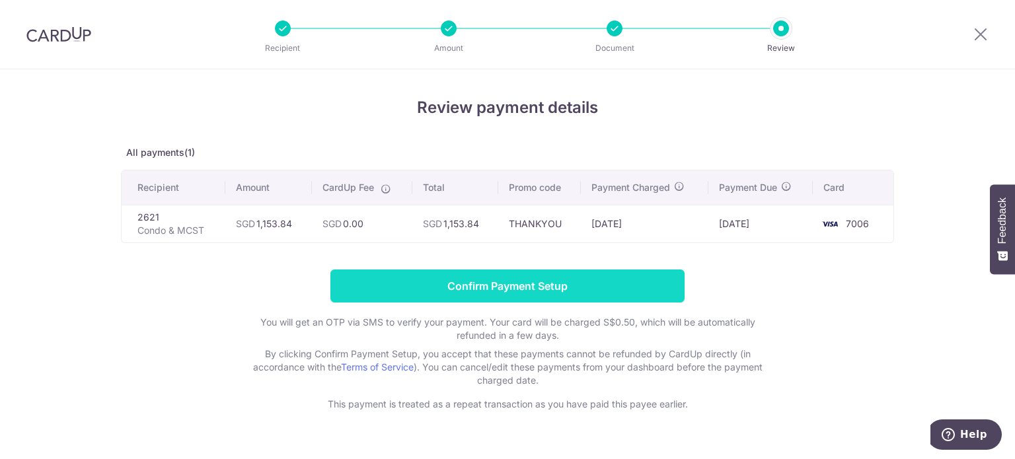
click at [513, 284] on input "Confirm Payment Setup" at bounding box center [507, 286] width 354 height 33
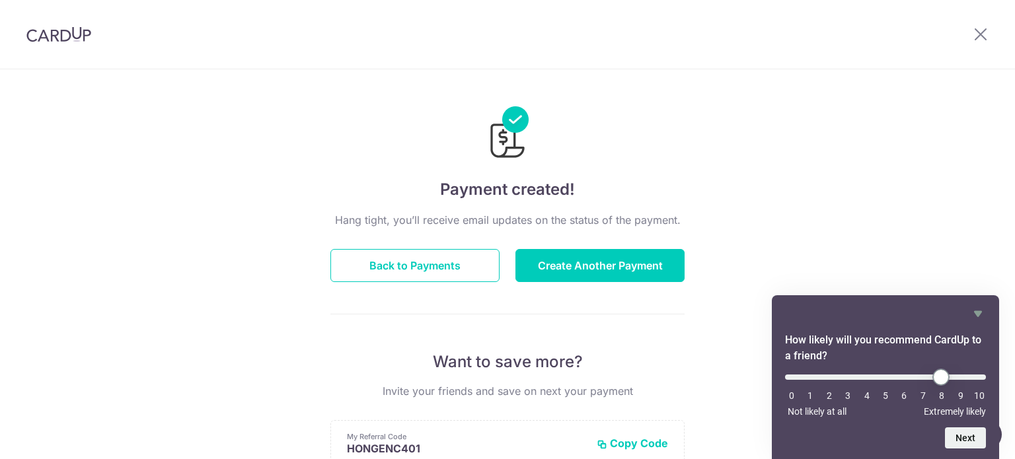
type input "8"
click at [939, 380] on input "range" at bounding box center [885, 377] width 201 height 5
click at [965, 436] on button "Next" at bounding box center [965, 438] width 41 height 21
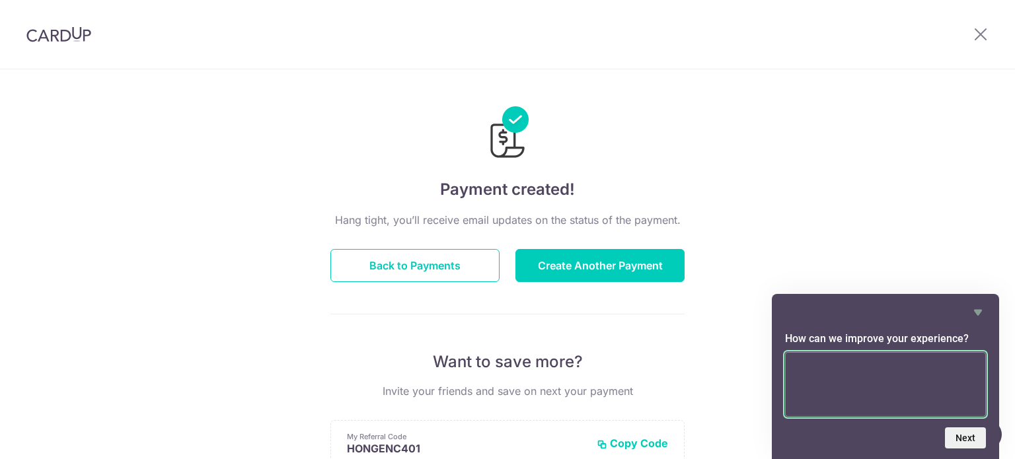
click at [886, 387] on textarea at bounding box center [885, 384] width 201 height 65
type textarea "."
click at [964, 434] on button "Next" at bounding box center [965, 438] width 41 height 21
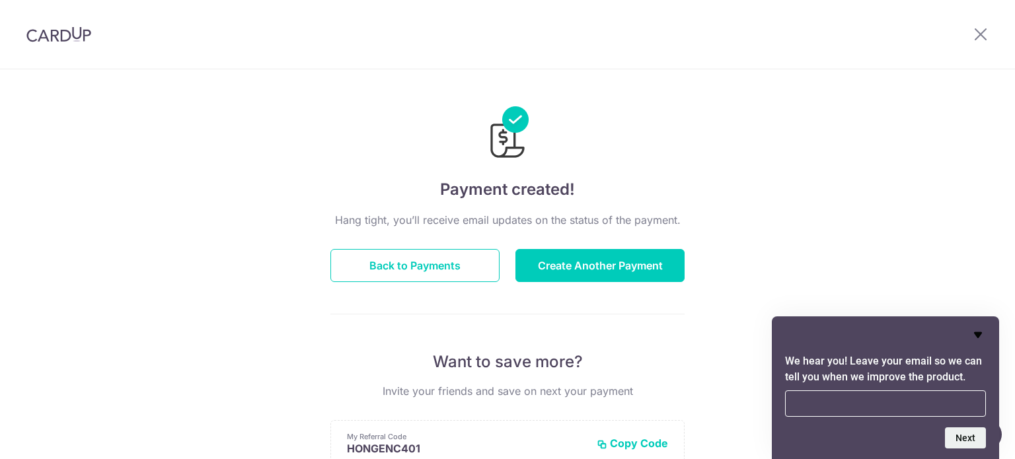
click at [976, 337] on icon "Hide survey" at bounding box center [978, 335] width 16 height 16
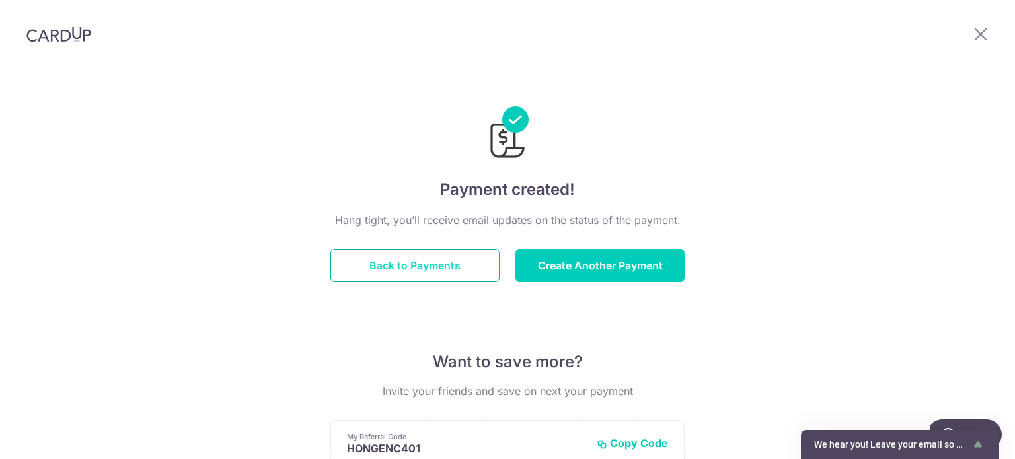
click at [441, 262] on button "Back to Payments" at bounding box center [414, 265] width 169 height 33
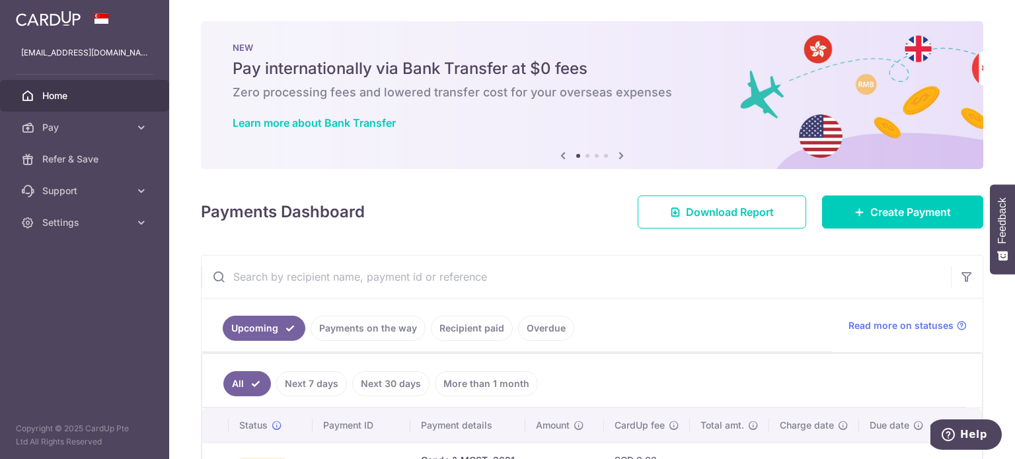
click at [69, 16] on img at bounding box center [48, 19] width 65 height 16
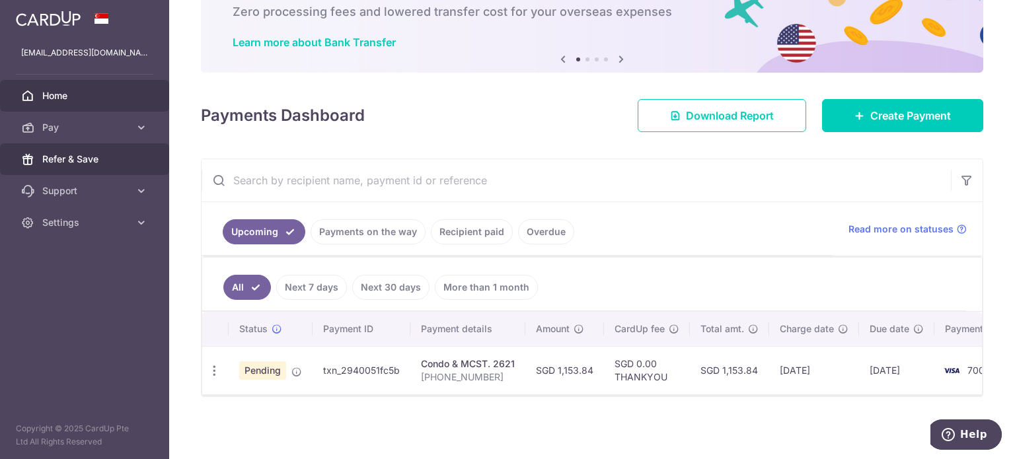
click at [81, 161] on span "Refer & Save" at bounding box center [85, 159] width 87 height 13
